Goal: Navigation & Orientation: Understand site structure

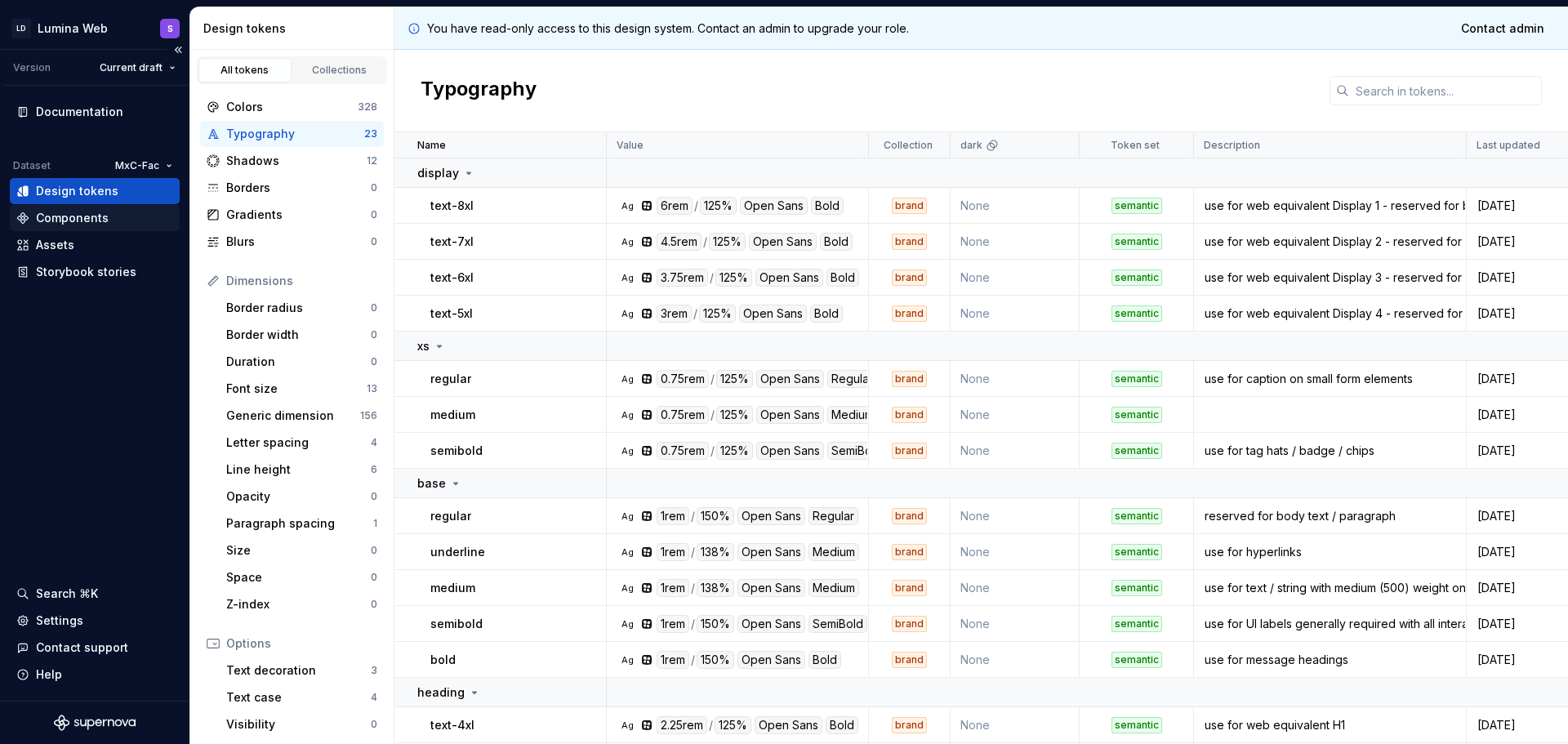
click at [101, 210] on div "Components" at bounding box center [72, 218] width 73 height 16
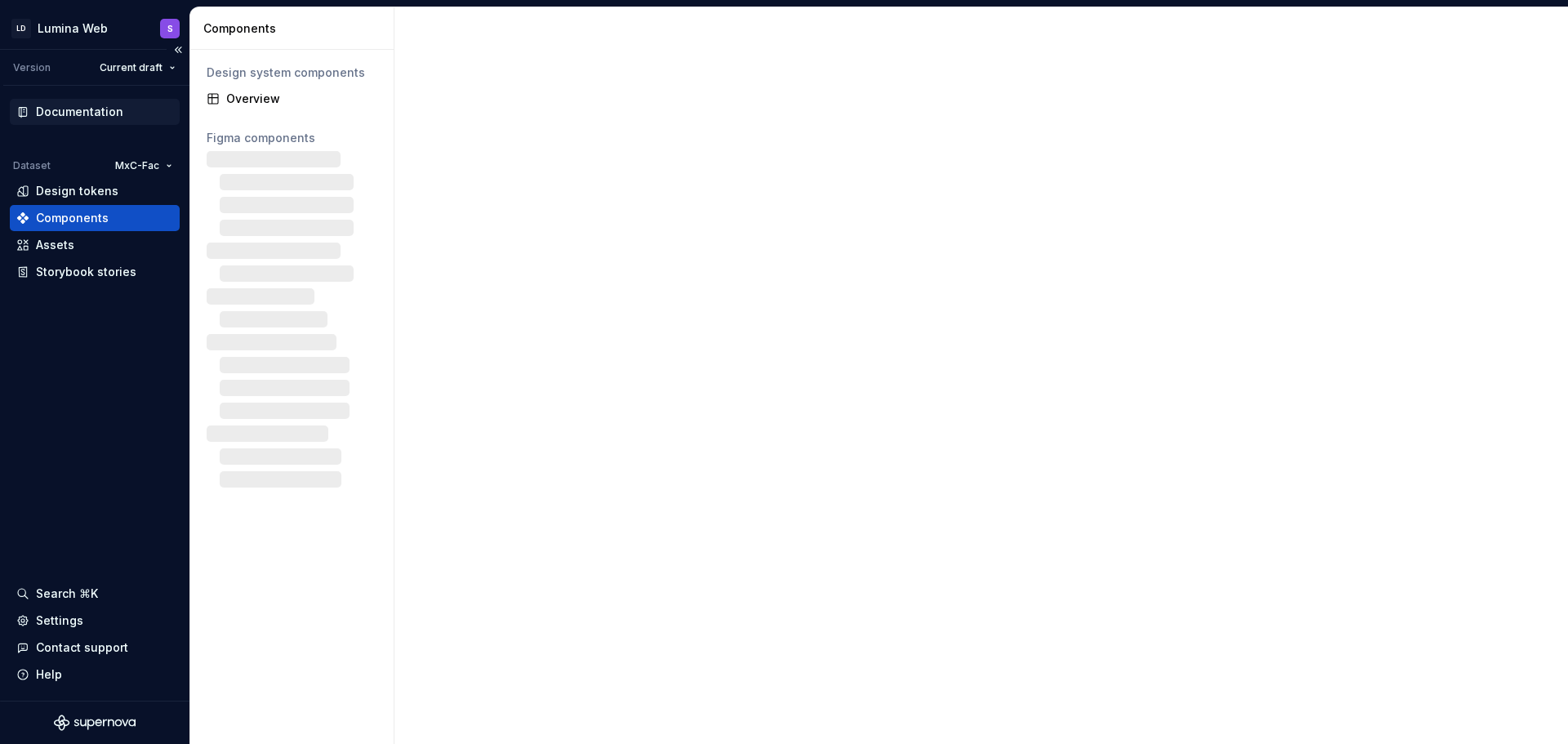
click at [102, 117] on div "Documentation" at bounding box center [79, 112] width 87 height 16
